Goal: Task Accomplishment & Management: Complete application form

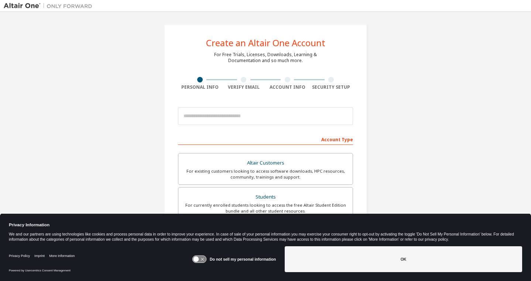
click at [204, 260] on icon at bounding box center [200, 259] width 14 height 7
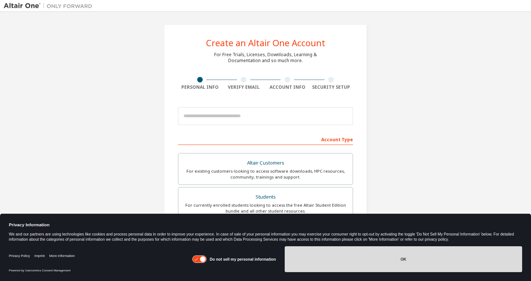
click at [361, 257] on button "OK" at bounding box center [404, 259] width 238 height 26
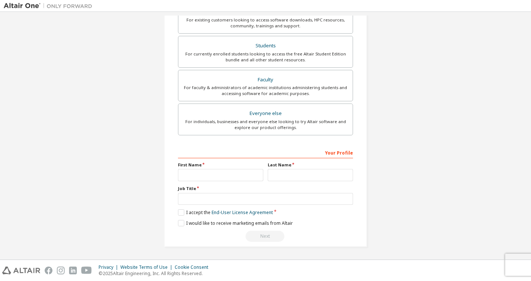
scroll to position [153, 0]
type input "*******"
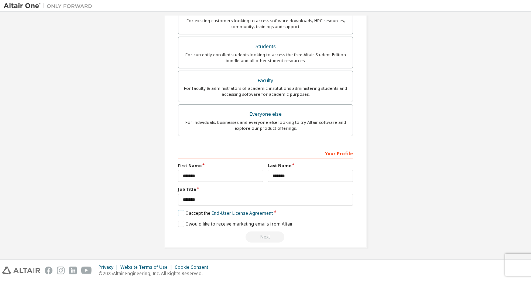
click at [180, 215] on label "I accept the End-User License Agreement" at bounding box center [225, 213] width 95 height 6
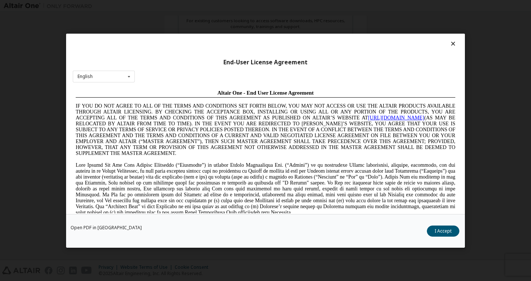
scroll to position [0, 0]
click at [439, 231] on button "I Accept" at bounding box center [443, 230] width 33 height 11
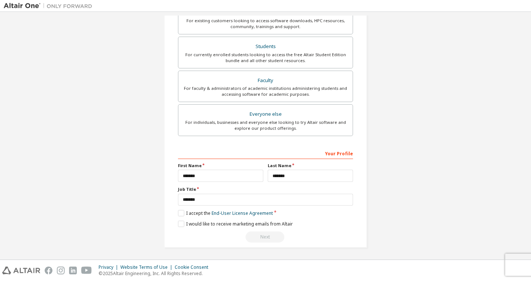
click at [178, 218] on div "**********" at bounding box center [265, 195] width 175 height 96
click at [178, 223] on label "I would like to receive marketing emails from Altair" at bounding box center [235, 224] width 115 height 6
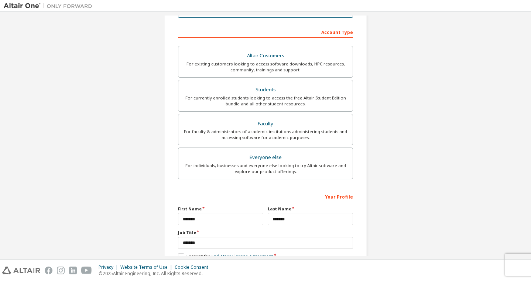
scroll to position [106, 0]
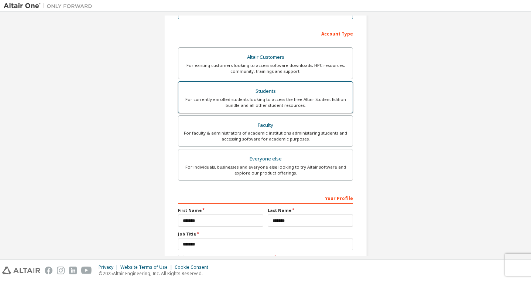
type input "**********"
click at [266, 89] on div "Students" at bounding box center [266, 91] width 166 height 10
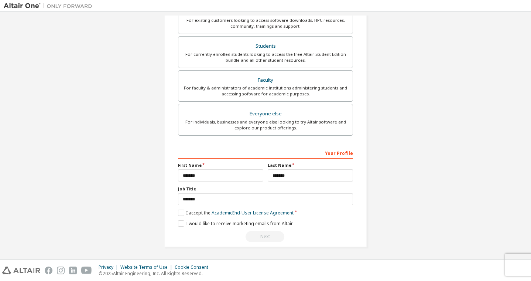
scroll to position [150, 0]
click at [178, 211] on label "I accept the Academic End-User License Agreement" at bounding box center [236, 213] width 116 height 6
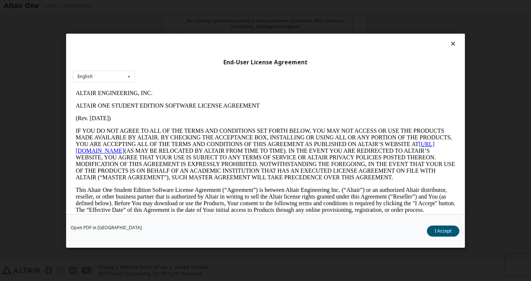
scroll to position [0, 0]
click at [447, 226] on button "I Accept" at bounding box center [443, 230] width 33 height 11
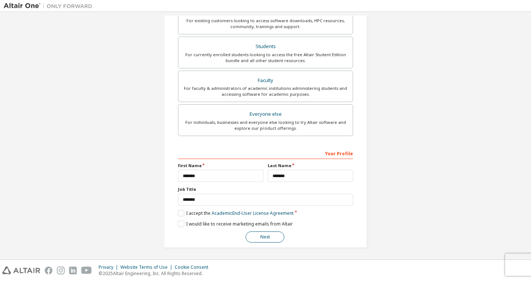
click at [258, 234] on button "Next" at bounding box center [265, 236] width 39 height 11
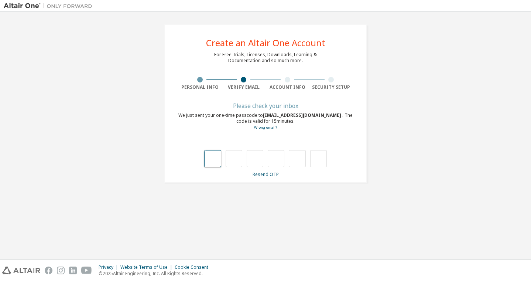
type input "*"
click at [275, 160] on input "*" at bounding box center [276, 158] width 17 height 17
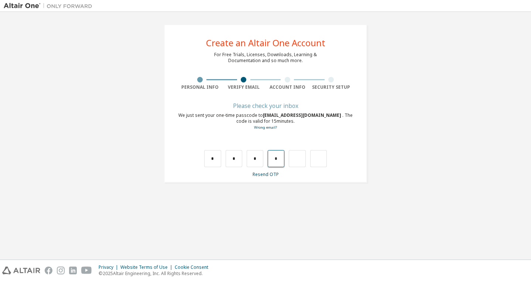
click at [278, 158] on input "*" at bounding box center [276, 158] width 17 height 17
click at [280, 152] on input "text" at bounding box center [276, 158] width 17 height 17
type input "*"
